Goal: Task Accomplishment & Management: Use online tool/utility

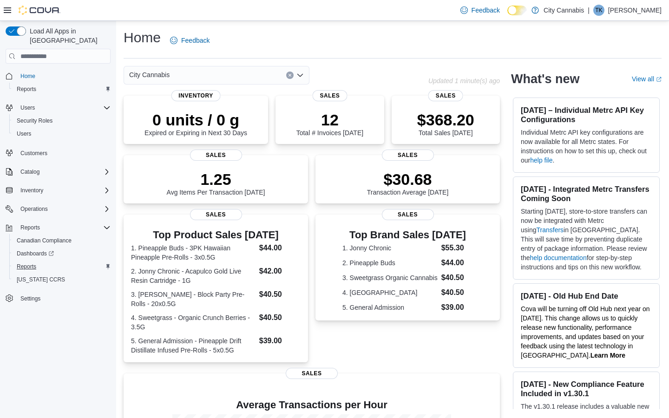
click at [34, 263] on span "Reports" at bounding box center [27, 266] width 20 height 7
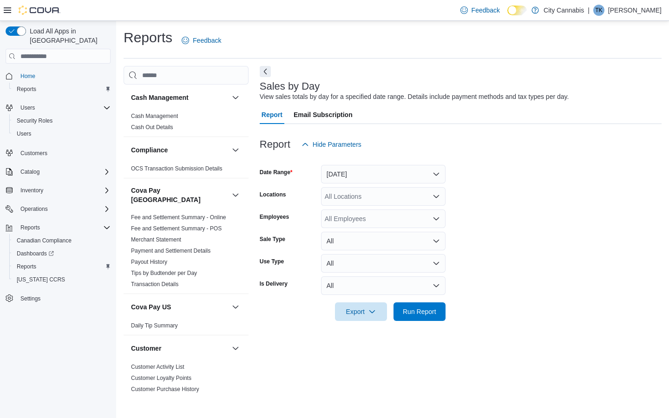
click at [361, 204] on div "All Locations" at bounding box center [383, 196] width 125 height 19
click at [378, 222] on span "4055 Cambie St" at bounding box center [373, 225] width 64 height 9
click at [420, 306] on span "Run Report" at bounding box center [419, 311] width 41 height 19
